Goal: Task Accomplishment & Management: Complete application form

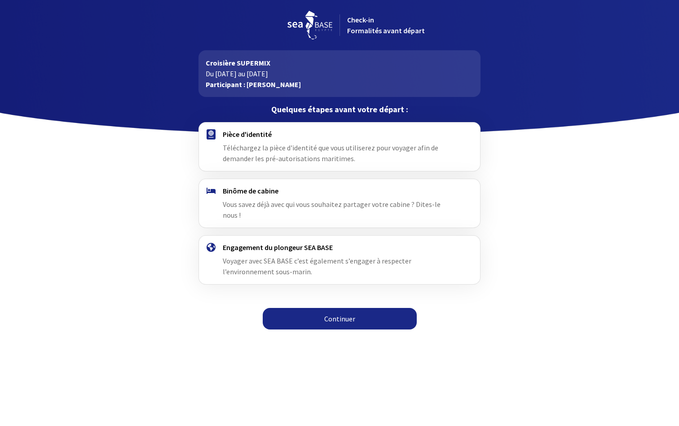
click at [363, 310] on link "Continuer" at bounding box center [340, 319] width 154 height 22
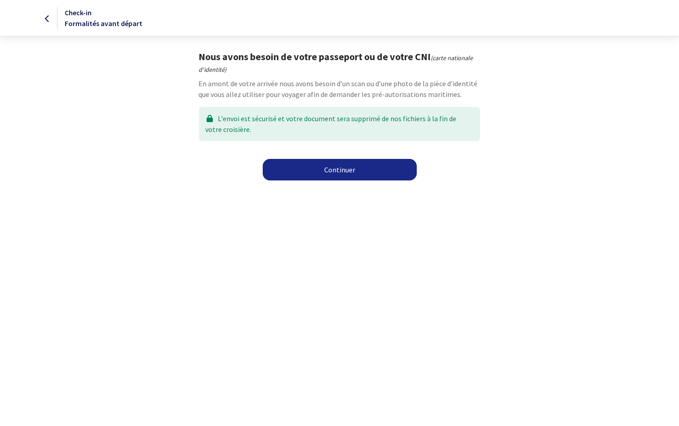
click at [343, 175] on link "Continuer" at bounding box center [340, 170] width 154 height 22
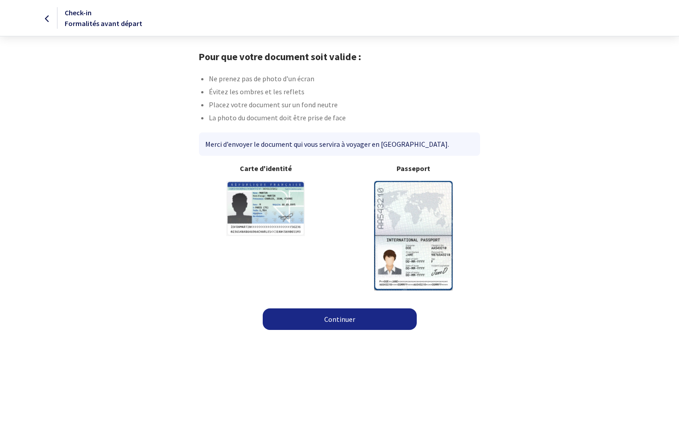
click at [357, 315] on link "Continuer" at bounding box center [340, 319] width 154 height 22
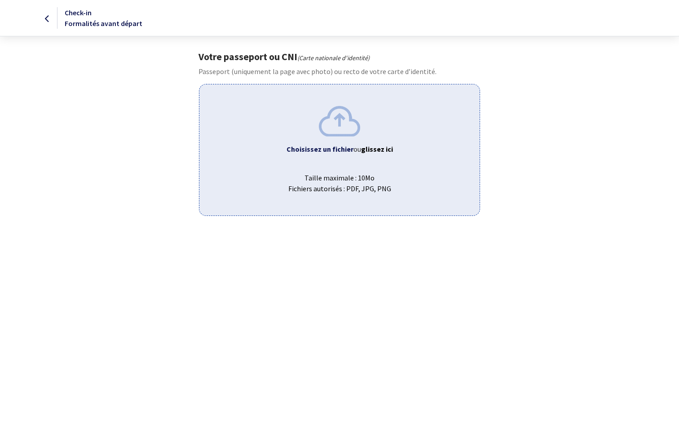
click at [360, 167] on span "Taille maximale : 10Mo Fichiers autorisés : PDF, JPG, PNG" at bounding box center [338, 179] width 265 height 29
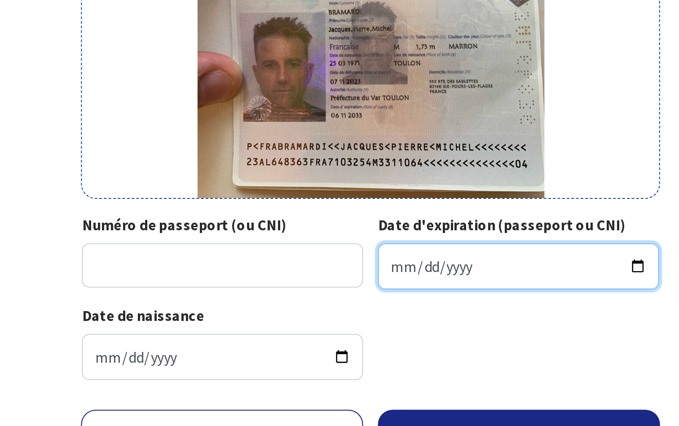
click at [388, 344] on input "Date d'expiration (passeport ou CNI)" at bounding box center [411, 342] width 136 height 22
type input "2033-11-06"
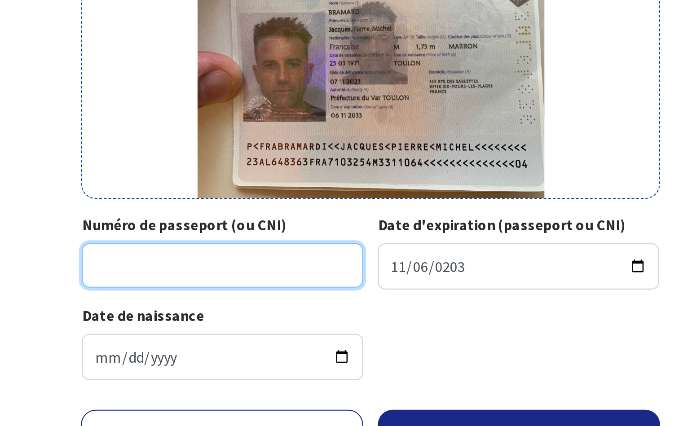
click at [278, 342] on input "Numéro de passeport (ou CNI)" at bounding box center [267, 342] width 136 height 22
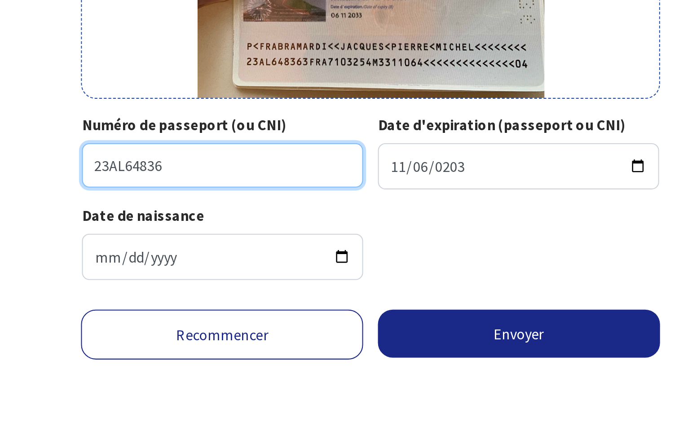
type input "23AL64836"
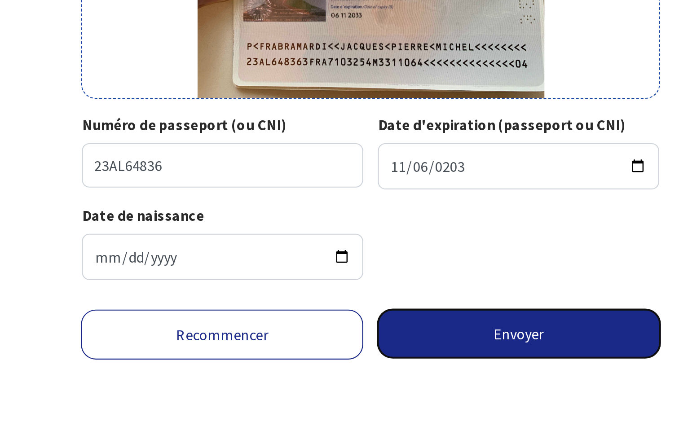
click at [438, 383] on button "Envoyer" at bounding box center [411, 380] width 137 height 23
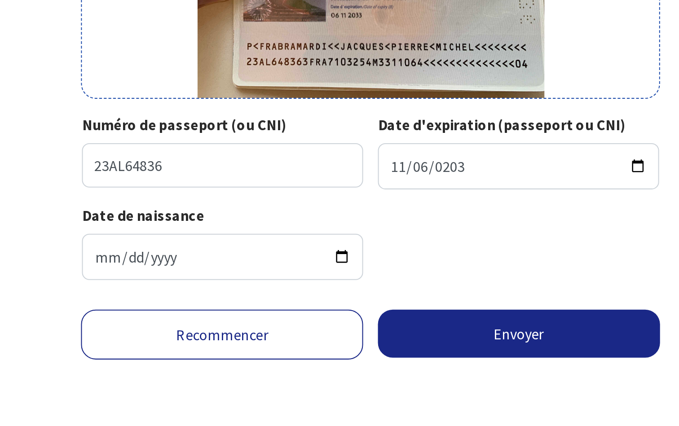
scroll to position [29, 0]
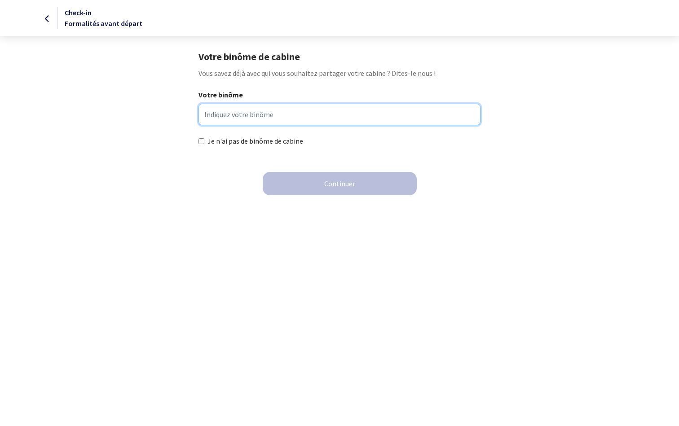
click at [322, 117] on input "Votre binôme" at bounding box center [338, 115] width 281 height 22
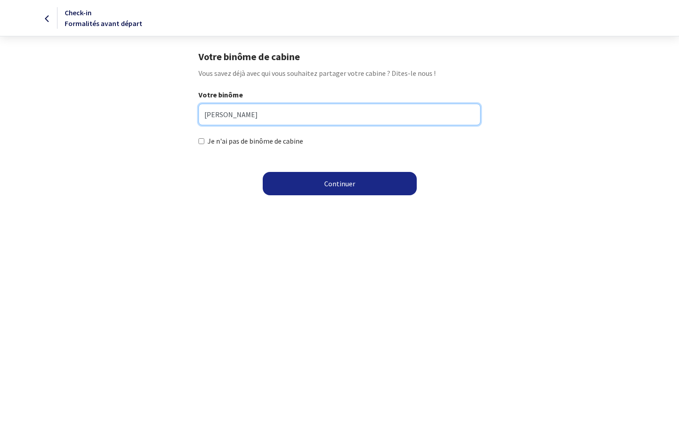
drag, startPoint x: 228, startPoint y: 114, endPoint x: 194, endPoint y: 115, distance: 34.1
click at [194, 115] on div "Votre binôme Didier" at bounding box center [339, 112] width 296 height 47
paste input "Marguerie"
type input "Didier Marguerie"
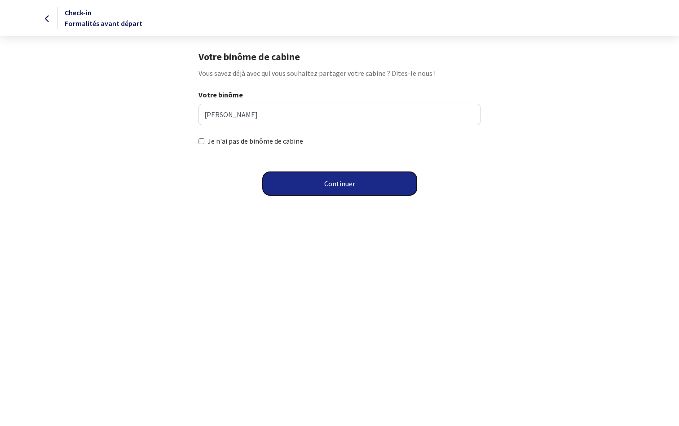
click at [322, 182] on button "Continuer" at bounding box center [340, 183] width 154 height 23
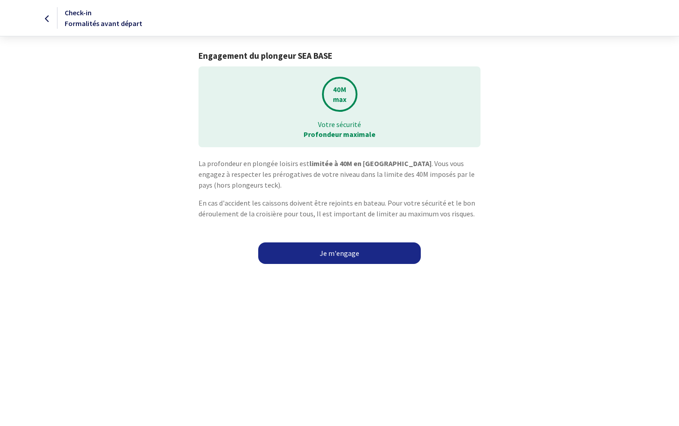
click at [342, 254] on link "Je m'engage" at bounding box center [339, 253] width 162 height 22
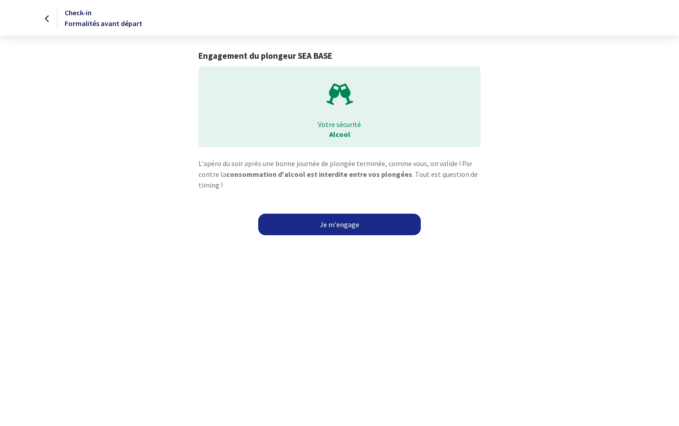
click at [347, 226] on link "Je m'engage" at bounding box center [339, 225] width 162 height 22
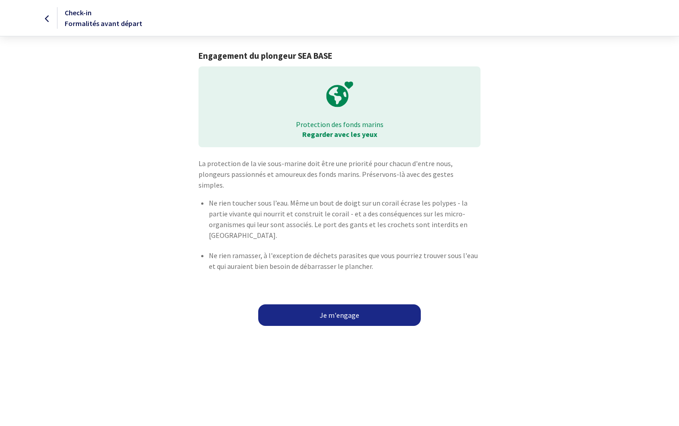
click at [358, 306] on link "Je m'engage" at bounding box center [339, 315] width 162 height 22
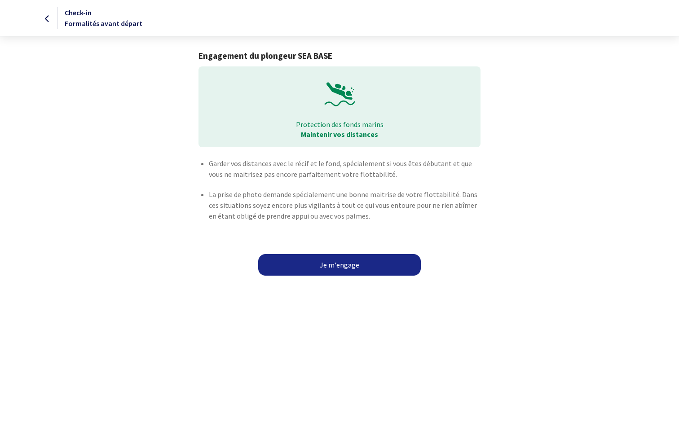
click at [360, 266] on link "Je m'engage" at bounding box center [339, 265] width 162 height 22
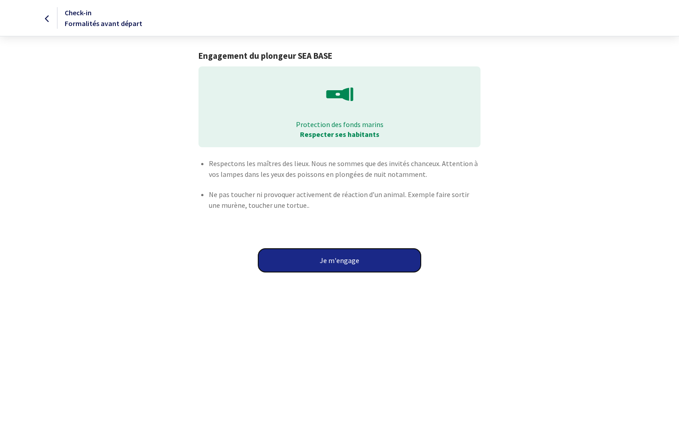
click at [360, 266] on button "Je m'engage" at bounding box center [339, 260] width 162 height 23
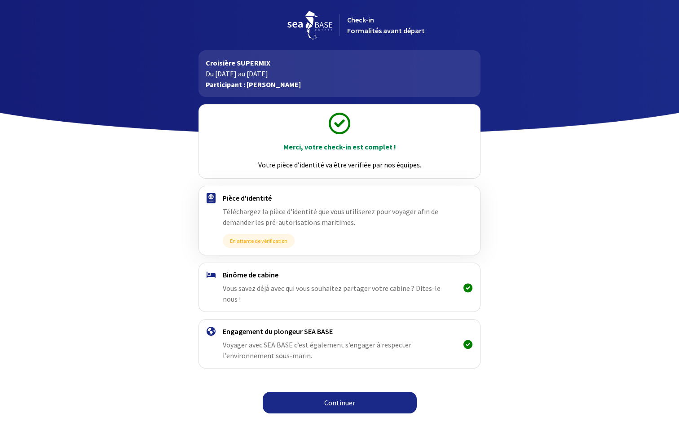
drag, startPoint x: 307, startPoint y: 86, endPoint x: 206, endPoint y: 60, distance: 104.7
click at [206, 60] on div "Croisière SUPERMIX Du 15/11/2025 au 22/11/2025 Participant : Jacques Bramardi" at bounding box center [338, 73] width 281 height 47
copy div "Croisière SUPERMIX Du 15/11/2025 au 22/11/2025 Participant : Jacques Bramardi"
click at [384, 394] on link "Continuer" at bounding box center [340, 403] width 154 height 22
click at [349, 397] on link "Continuer" at bounding box center [340, 403] width 154 height 22
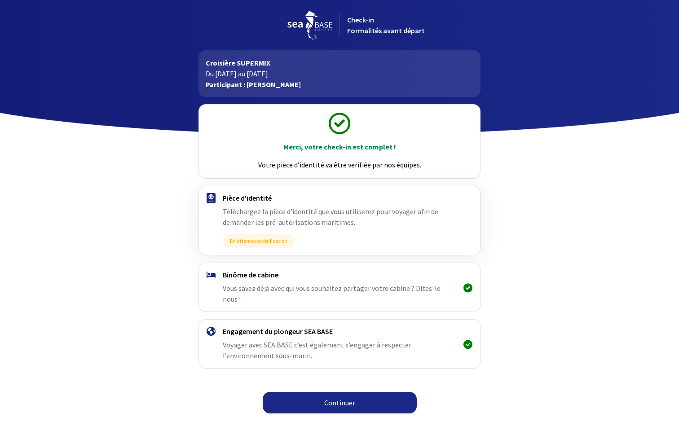
click at [329, 392] on link "Continuer" at bounding box center [340, 403] width 154 height 22
click at [340, 398] on link "Continuer" at bounding box center [340, 403] width 154 height 22
click at [351, 395] on link "Continuer" at bounding box center [340, 403] width 154 height 22
